Goal: Task Accomplishment & Management: Use online tool/utility

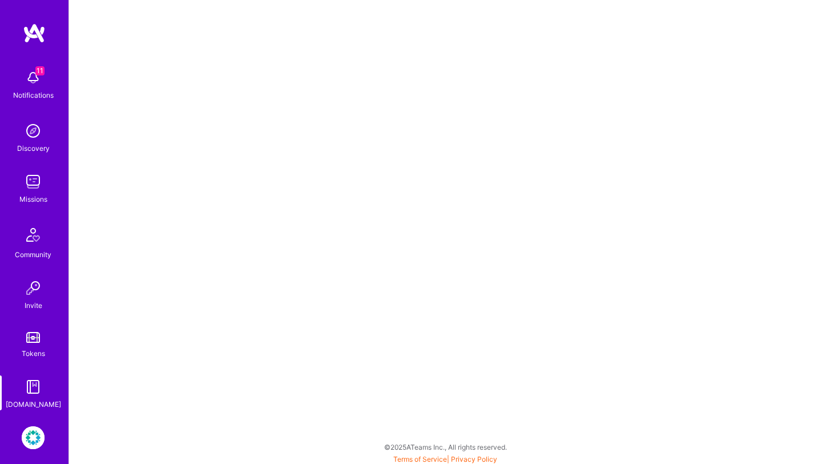
scroll to position [3, 0]
click at [42, 81] on img at bounding box center [33, 77] width 23 height 23
click at [32, 179] on img at bounding box center [33, 181] width 23 height 23
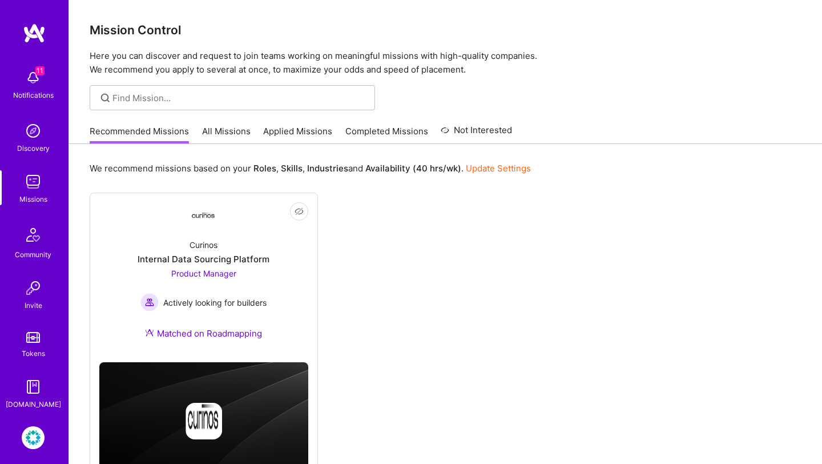
click at [288, 134] on link "Applied Missions" at bounding box center [297, 134] width 69 height 19
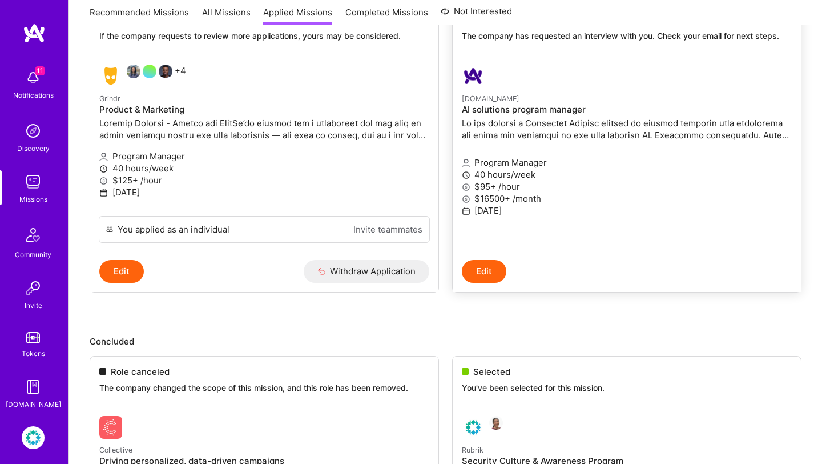
scroll to position [407, 0]
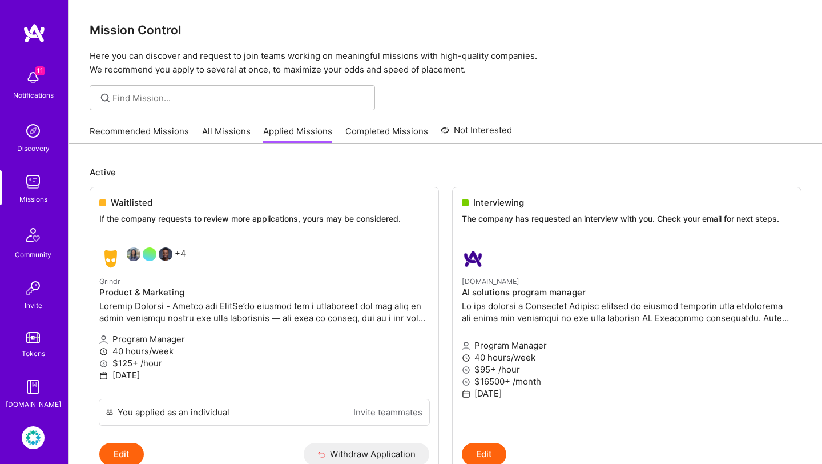
scroll to position [47, 0]
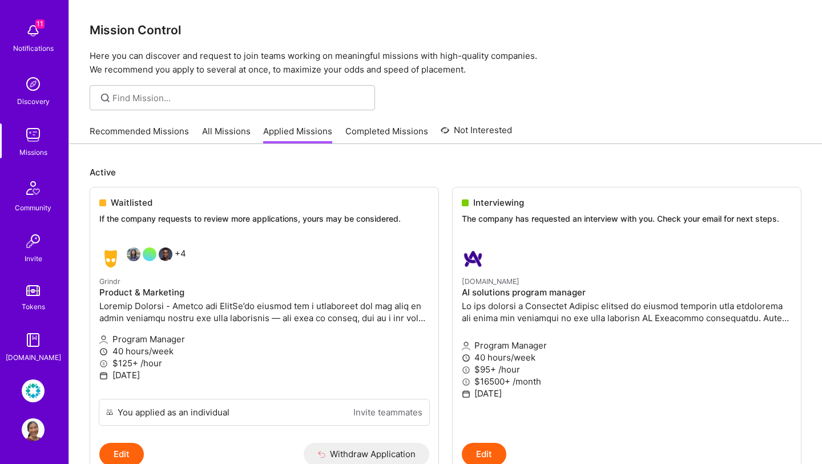
click at [34, 393] on img at bounding box center [33, 390] width 23 height 23
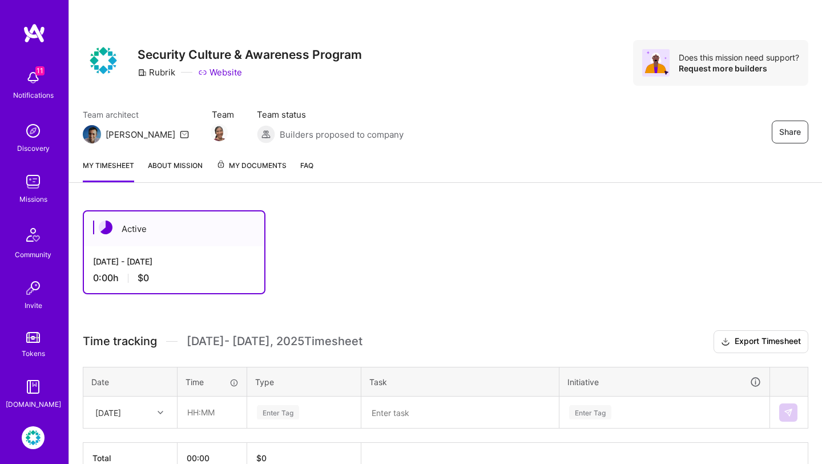
click at [128, 260] on div "[DATE] - [DATE]" at bounding box center [174, 261] width 162 height 12
click at [107, 283] on div "0:00 h $0" at bounding box center [174, 278] width 162 height 12
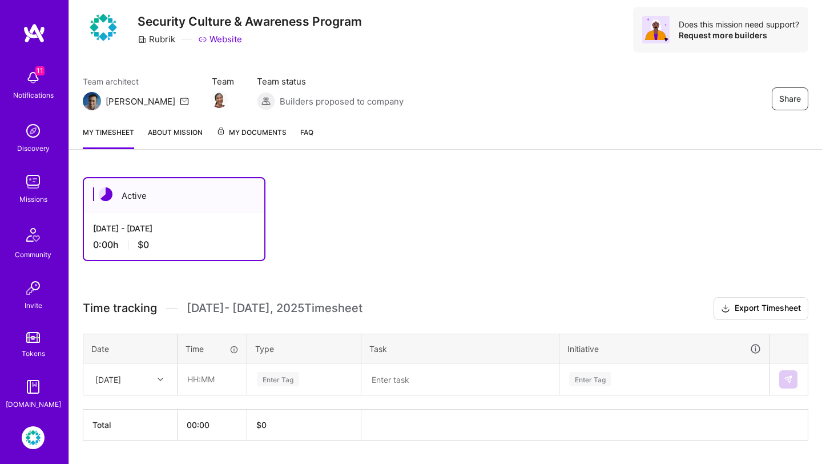
scroll to position [65, 0]
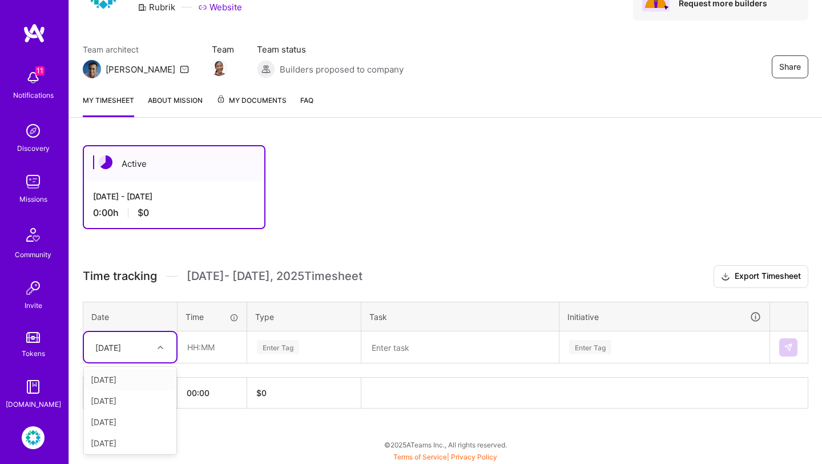
click at [161, 344] on icon at bounding box center [161, 347] width 6 height 6
click at [144, 382] on div "[DATE]" at bounding box center [130, 379] width 93 height 21
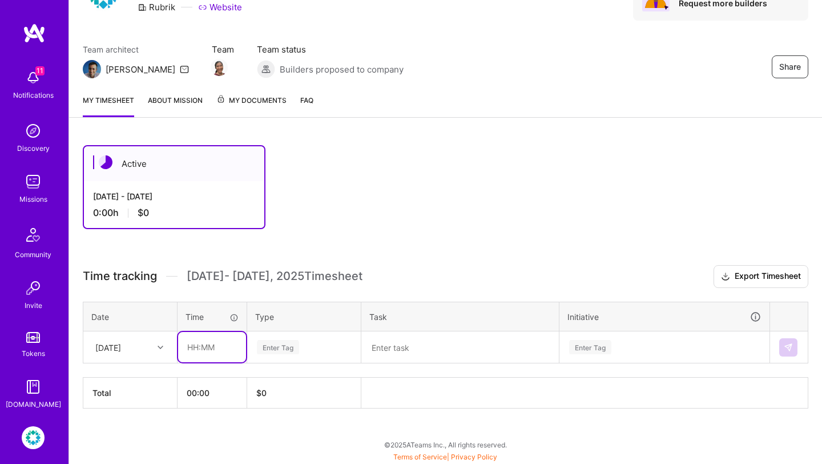
click at [192, 352] on input "text" at bounding box center [212, 347] width 68 height 30
type input "01:00"
click at [288, 343] on div "Enter Tag" at bounding box center [278, 347] width 42 height 18
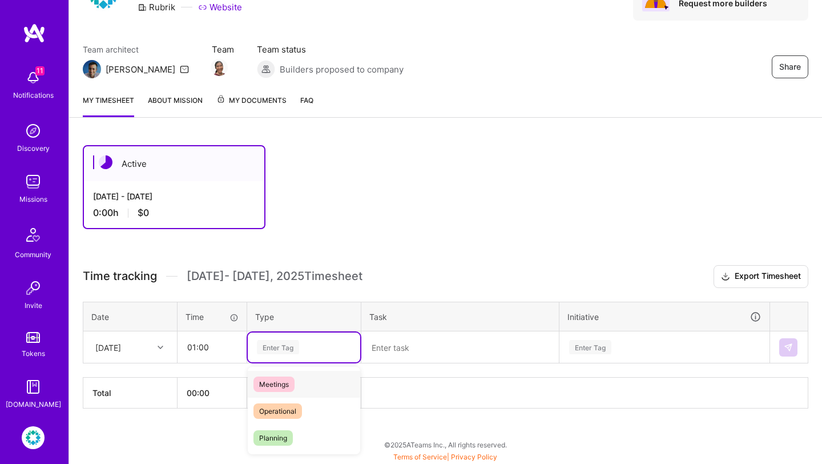
scroll to position [187, 0]
click at [303, 385] on div "Meetings" at bounding box center [304, 385] width 112 height 27
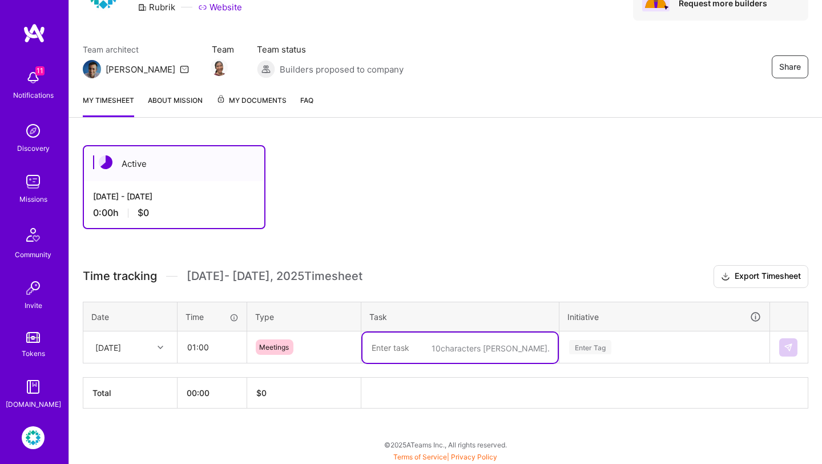
click at [388, 341] on textarea "To enrich screen reader interactions, please activate Accessibility in Grammarl…" at bounding box center [460, 347] width 195 height 30
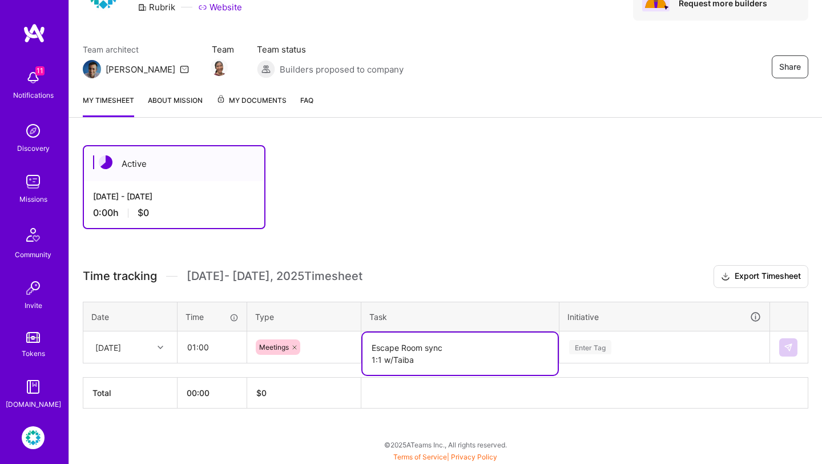
type textarea "Escape Room sync 1:1 w/Taiba"
click at [630, 352] on div "Enter Tag" at bounding box center [664, 347] width 193 height 14
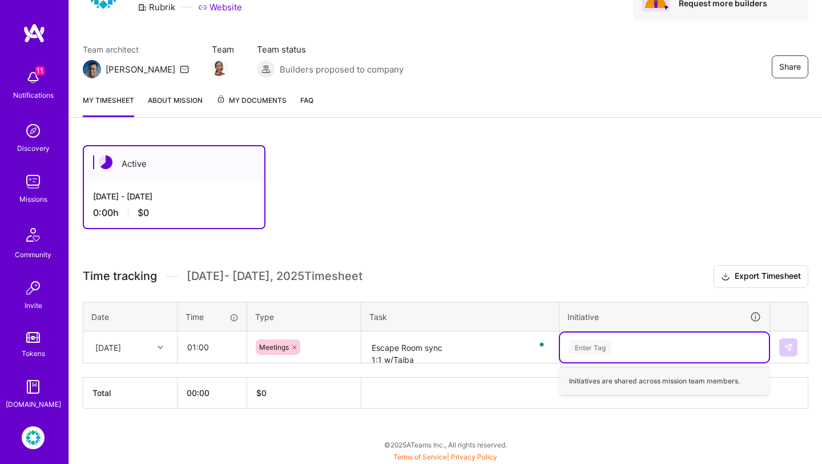
click at [608, 351] on div "Enter Tag" at bounding box center [590, 347] width 42 height 18
click at [605, 349] on div "Enter Tag" at bounding box center [590, 347] width 42 height 18
type input "CAM"
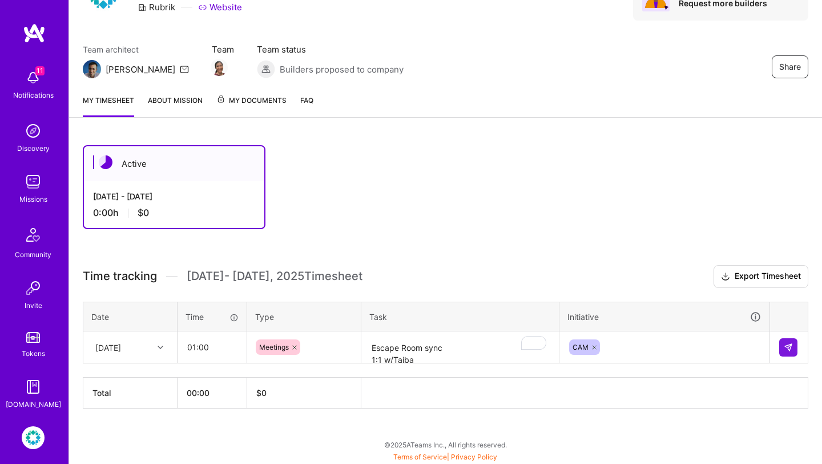
click at [644, 279] on h3 "Time tracking [DATE] - [DATE] Timesheet Export Timesheet" at bounding box center [446, 276] width 726 height 23
click at [796, 343] on button at bounding box center [788, 347] width 18 height 18
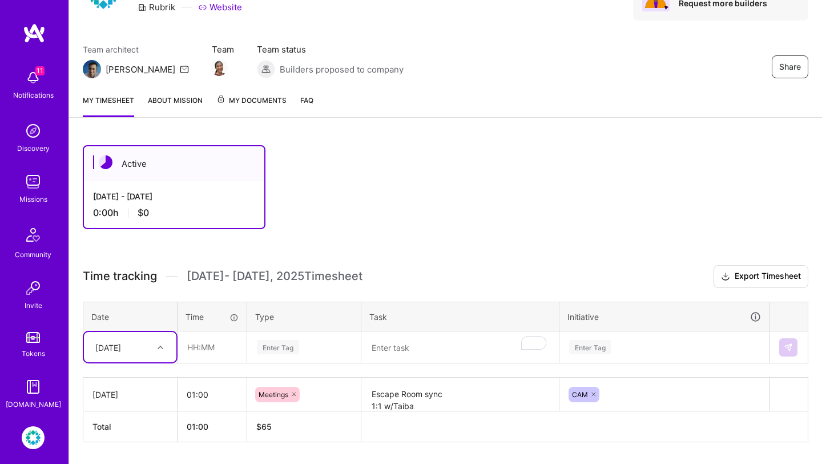
scroll to position [99, 0]
